Goal: Obtain resource: Obtain resource

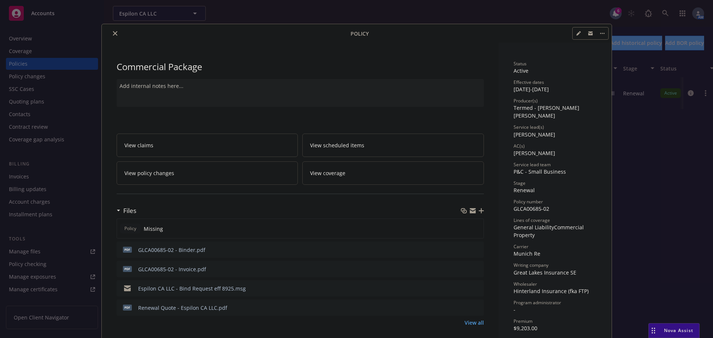
scroll to position [223, 0]
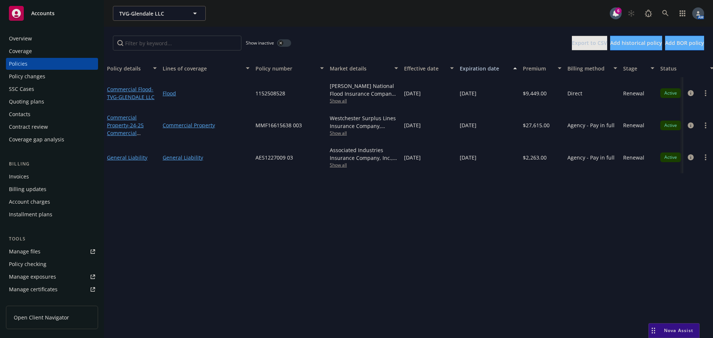
click at [337, 165] on span "Show all" at bounding box center [364, 165] width 68 height 6
click at [339, 132] on span "Show all" at bounding box center [364, 133] width 68 height 6
click at [690, 125] on icon "circleInformation" at bounding box center [691, 126] width 6 height 6
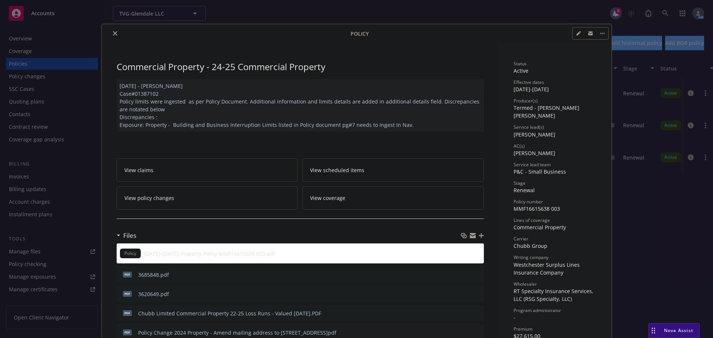
click at [113, 34] on icon "close" at bounding box center [115, 33] width 4 height 4
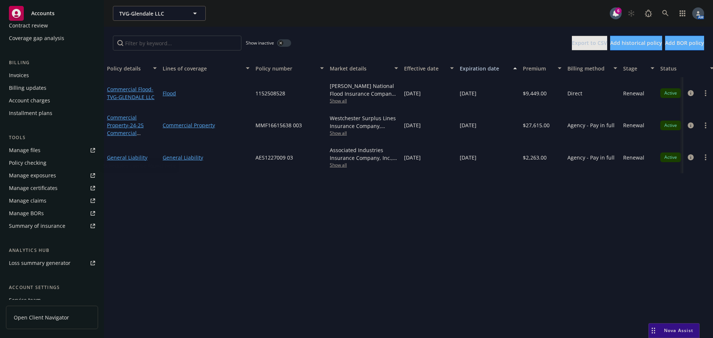
scroll to position [111, 0]
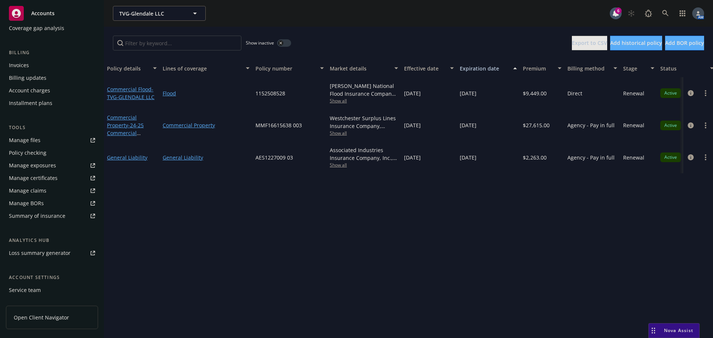
click at [31, 140] on div "Manage files" at bounding box center [25, 140] width 32 height 12
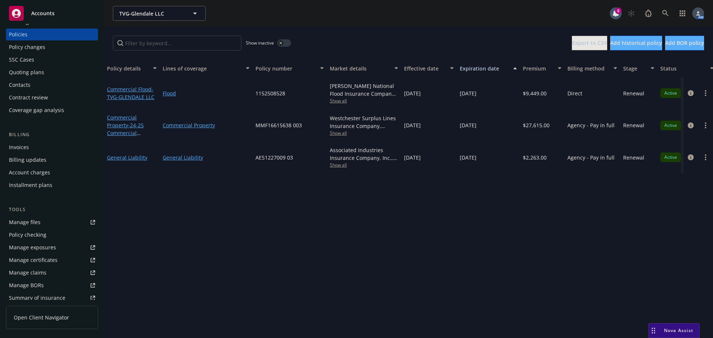
scroll to position [0, 0]
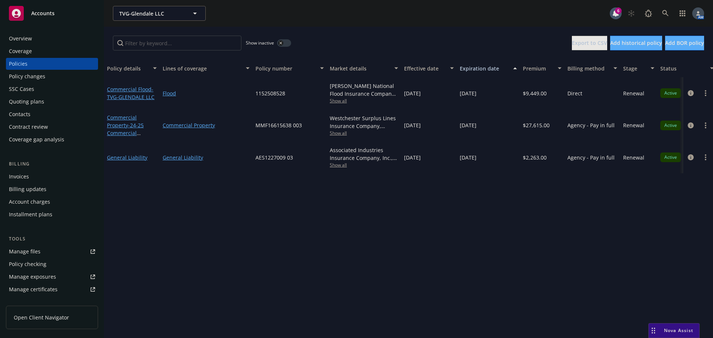
click at [34, 38] on div "Overview" at bounding box center [52, 39] width 86 height 12
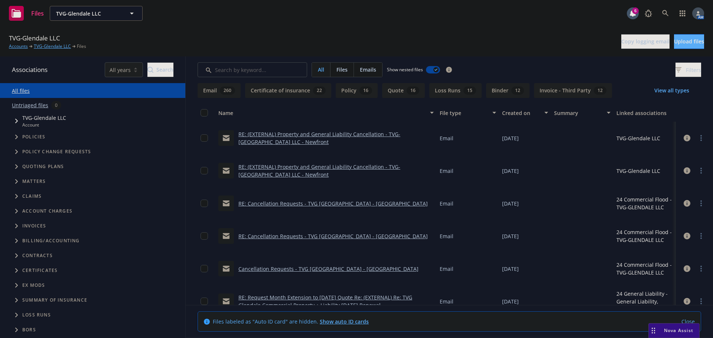
scroll to position [111, 0]
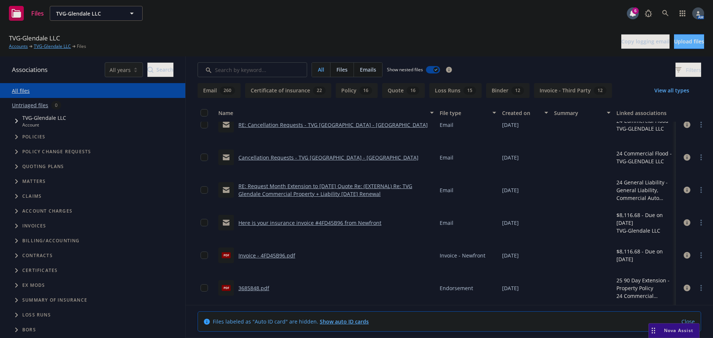
click at [242, 290] on link "3685848.pdf" at bounding box center [253, 288] width 31 height 7
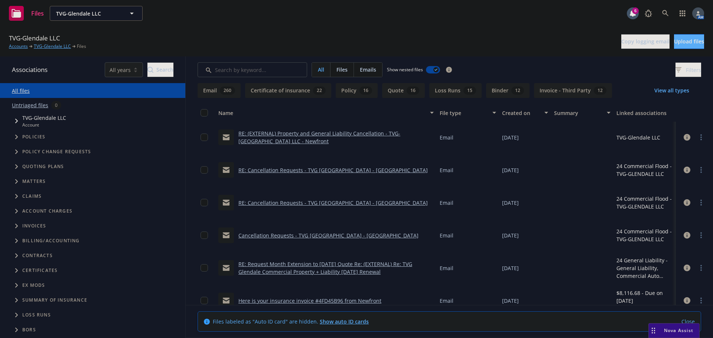
scroll to position [0, 0]
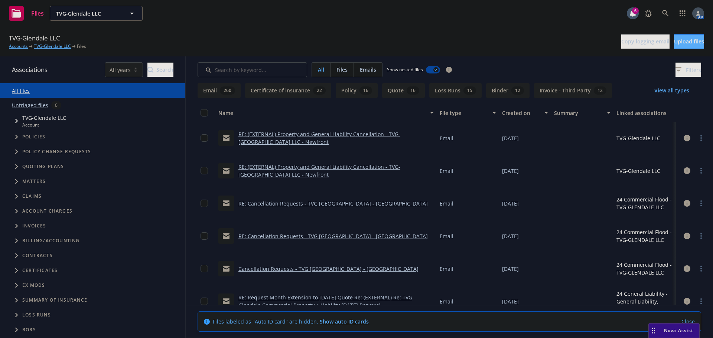
click at [316, 133] on link "RE: (EXTERNAL) Property and General Liability Cancellation - TVG-[GEOGRAPHIC_DA…" at bounding box center [319, 138] width 162 height 15
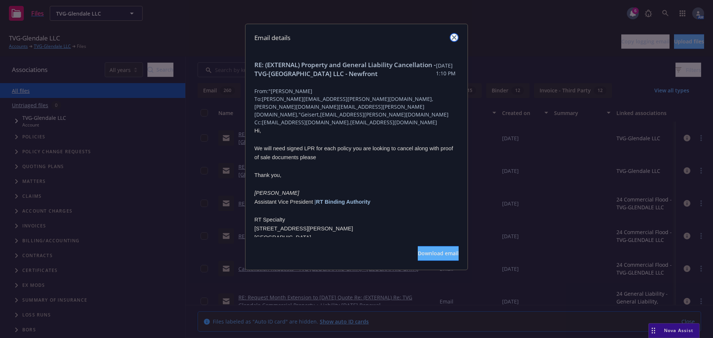
click at [451, 35] on link "close" at bounding box center [454, 37] width 9 height 9
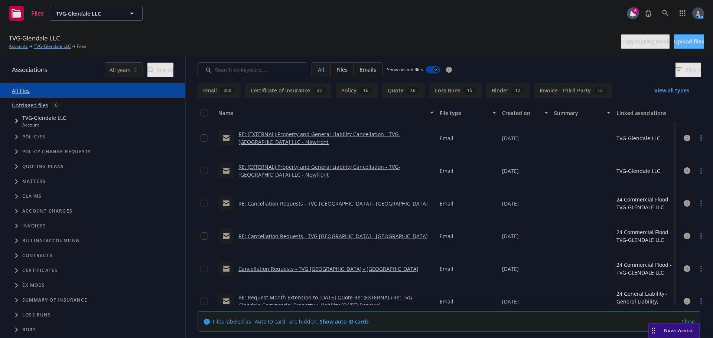
click at [293, 203] on link "RE: Cancellation Requests - TVG [GEOGRAPHIC_DATA] - [GEOGRAPHIC_DATA]" at bounding box center [332, 203] width 189 height 7
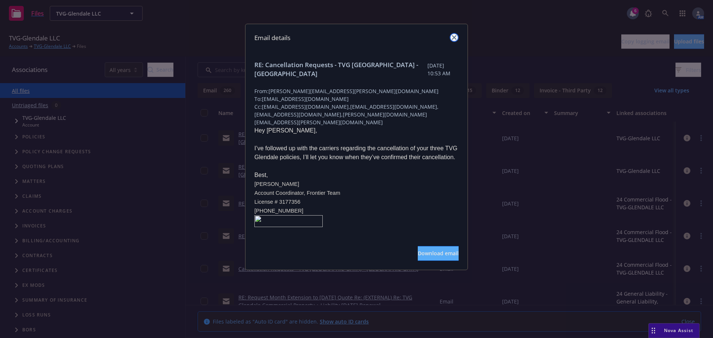
click at [453, 40] on link "close" at bounding box center [454, 37] width 9 height 9
